Goal: Task Accomplishment & Management: Complete application form

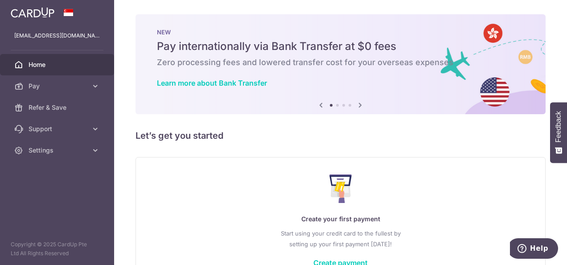
scroll to position [61, 0]
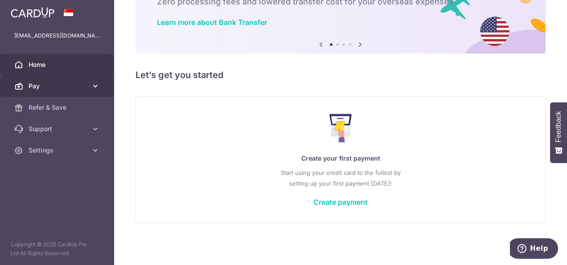
click at [34, 87] on span "Pay" at bounding box center [58, 86] width 59 height 9
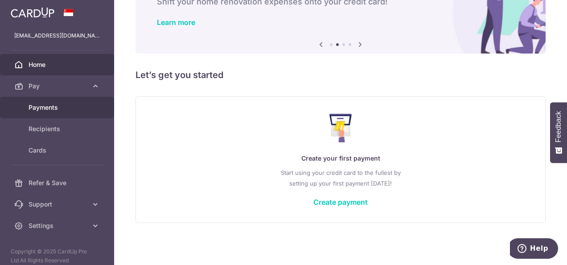
click at [47, 108] on span "Payments" at bounding box center [58, 107] width 59 height 9
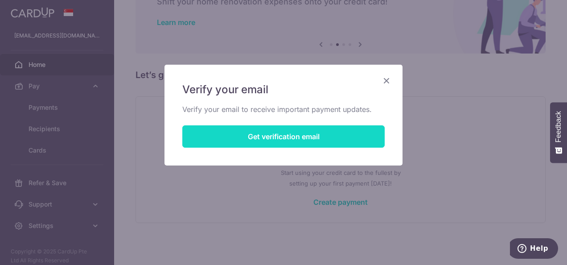
click at [307, 140] on button "Get verification email" at bounding box center [283, 136] width 202 height 22
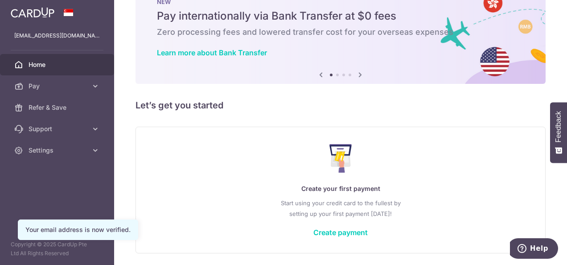
scroll to position [61, 0]
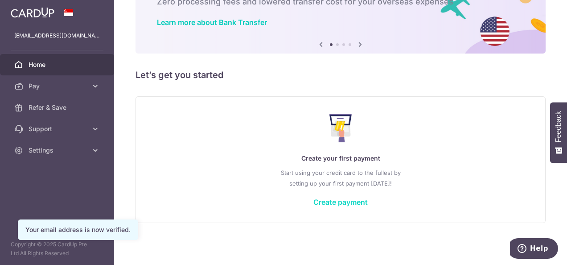
click at [337, 203] on link "Create payment" at bounding box center [341, 202] width 54 height 9
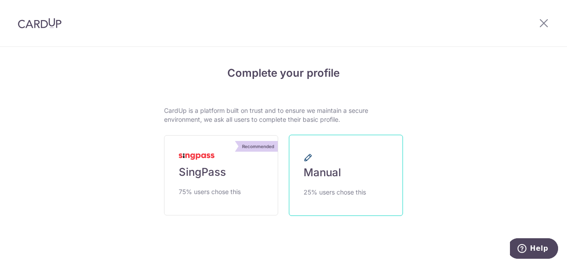
click at [333, 180] on link "Manual 25% users chose this" at bounding box center [346, 175] width 114 height 81
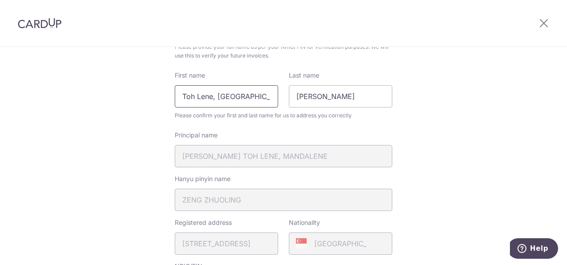
drag, startPoint x: 228, startPoint y: 100, endPoint x: 224, endPoint y: 99, distance: 4.7
click at [224, 99] on input "Toh Lene, [GEOGRAPHIC_DATA]" at bounding box center [226, 96] width 103 height 22
drag, startPoint x: 214, startPoint y: 98, endPoint x: 141, endPoint y: 94, distance: 73.2
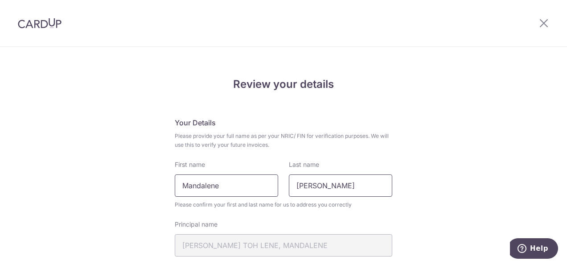
type input "Mandalene"
click at [343, 188] on input "[PERSON_NAME]" at bounding box center [340, 185] width 103 height 22
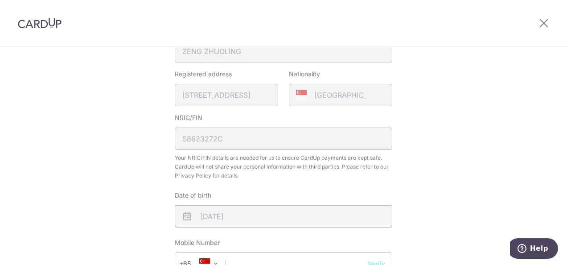
scroll to position [312, 0]
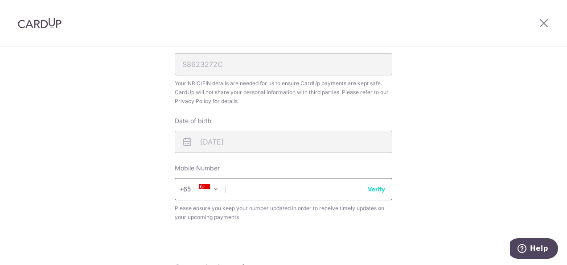
click at [325, 190] on input "text" at bounding box center [284, 189] width 218 height 22
click at [381, 193] on button "Verify" at bounding box center [376, 189] width 17 height 9
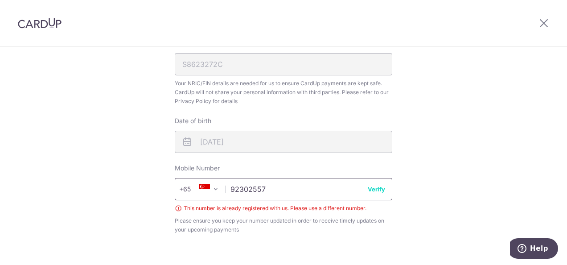
click at [325, 195] on input "92302557" at bounding box center [284, 189] width 218 height 22
click at [324, 192] on input "92302557" at bounding box center [284, 189] width 218 height 22
drag, startPoint x: 318, startPoint y: 187, endPoint x: 234, endPoint y: 186, distance: 84.3
click at [234, 186] on input "92302557" at bounding box center [284, 191] width 218 height 22
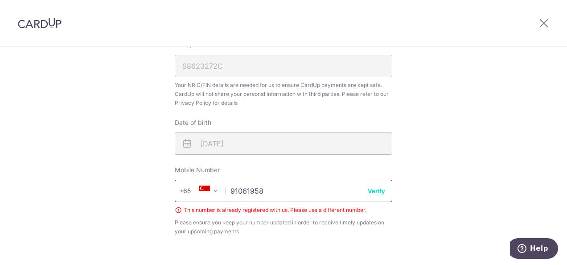
type input "91061958"
click at [143, 200] on div "Review your details Your Details Please provide your full name as per your NRIC…" at bounding box center [283, 68] width 567 height 662
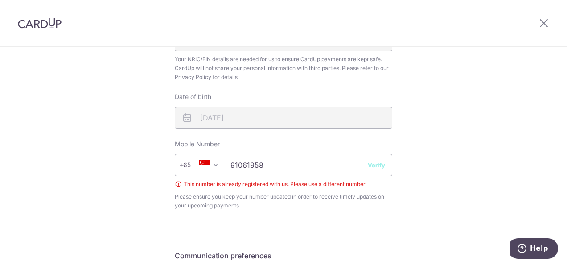
scroll to position [355, 0]
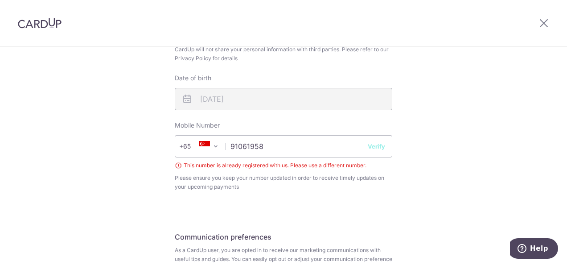
click at [376, 147] on button "Verify" at bounding box center [376, 146] width 17 height 9
click at [313, 153] on input "91061958" at bounding box center [284, 146] width 218 height 22
click at [387, 148] on input "91061958" at bounding box center [284, 146] width 218 height 22
click at [382, 149] on button "Verify" at bounding box center [376, 146] width 17 height 9
click at [365, 149] on input "91061958" at bounding box center [284, 146] width 218 height 22
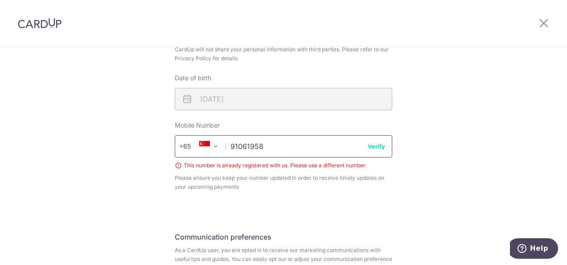
drag, startPoint x: 322, startPoint y: 150, endPoint x: 357, endPoint y: 148, distance: 35.3
click at [322, 150] on input "91061958" at bounding box center [284, 146] width 218 height 22
click at [368, 148] on button "Verify" at bounding box center [376, 146] width 17 height 9
click at [319, 150] on input "91061958" at bounding box center [284, 146] width 218 height 22
drag, startPoint x: 460, startPoint y: 136, endPoint x: 450, endPoint y: 127, distance: 13.9
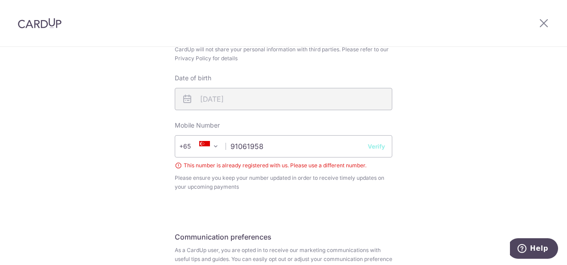
click at [460, 136] on div "Review your details Your Details Please provide your full name as per your NRIC…" at bounding box center [283, 23] width 567 height 662
click at [268, 143] on input "91061958" at bounding box center [284, 146] width 218 height 22
drag, startPoint x: 228, startPoint y: 146, endPoint x: 302, endPoint y: 141, distance: 74.6
click at [302, 141] on input "91061958" at bounding box center [284, 146] width 218 height 22
click at [253, 145] on input "91061958" at bounding box center [284, 146] width 218 height 22
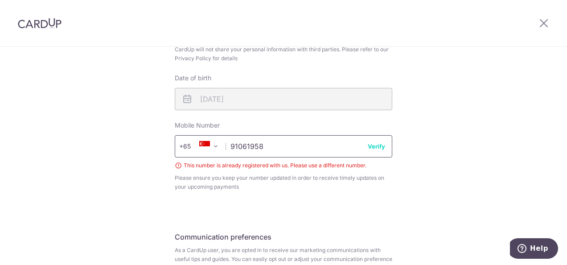
click at [270, 142] on input "91061958" at bounding box center [284, 146] width 218 height 22
